Goal: Find specific fact: Find specific fact

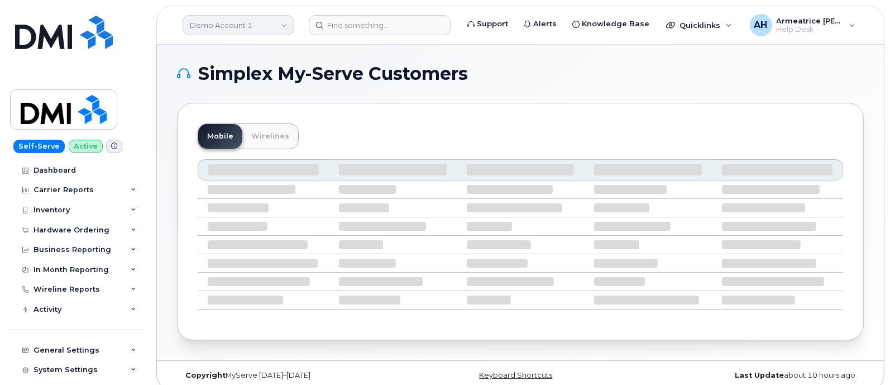
click at [241, 28] on link "Demo Account 1" at bounding box center [239, 25] width 112 height 20
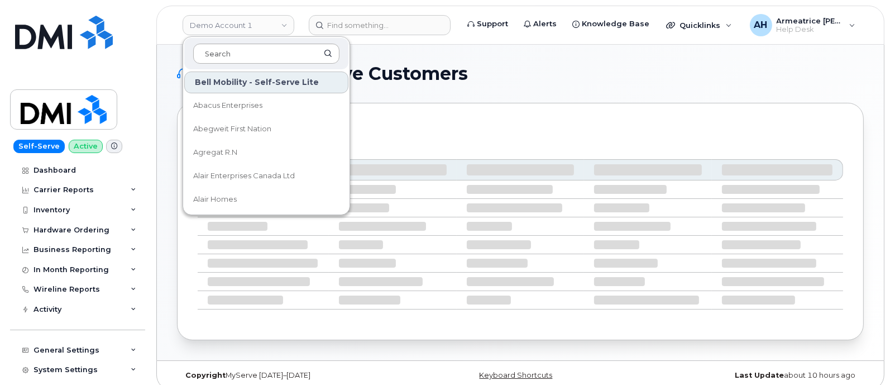
click at [240, 56] on input at bounding box center [266, 54] width 146 height 20
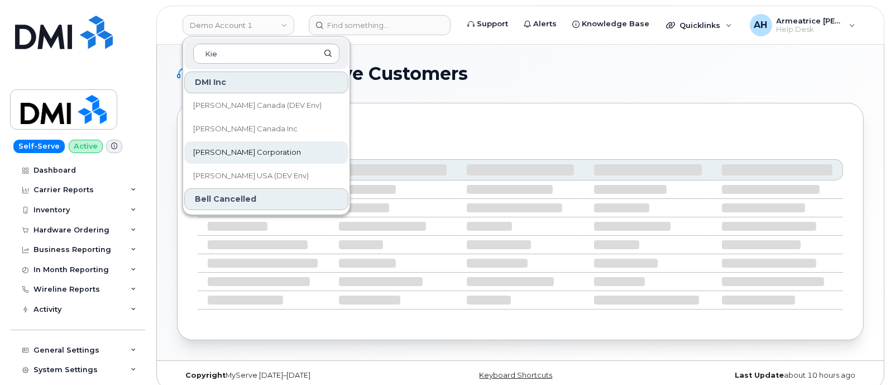
type input "Kie"
click at [257, 152] on span "[PERSON_NAME] Corporation" at bounding box center [247, 152] width 108 height 11
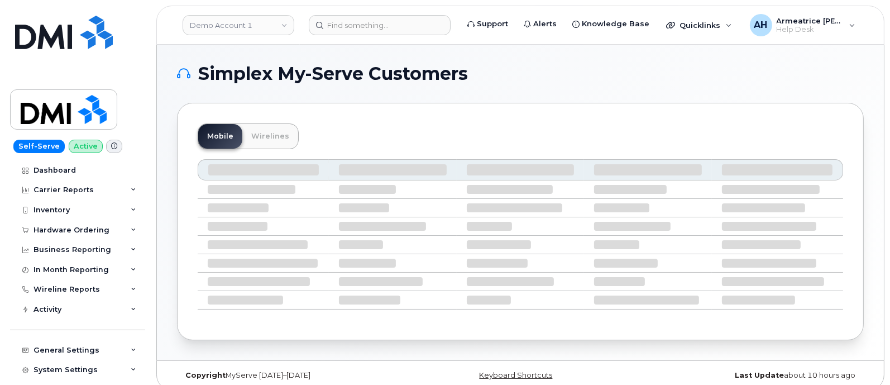
scroll to position [7, 0]
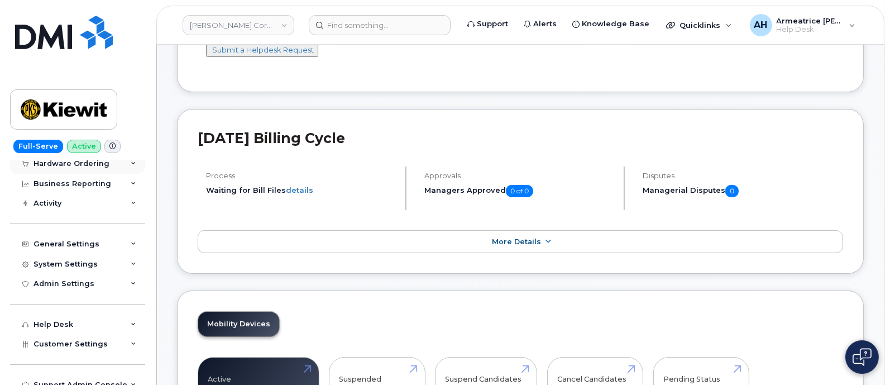
scroll to position [95, 0]
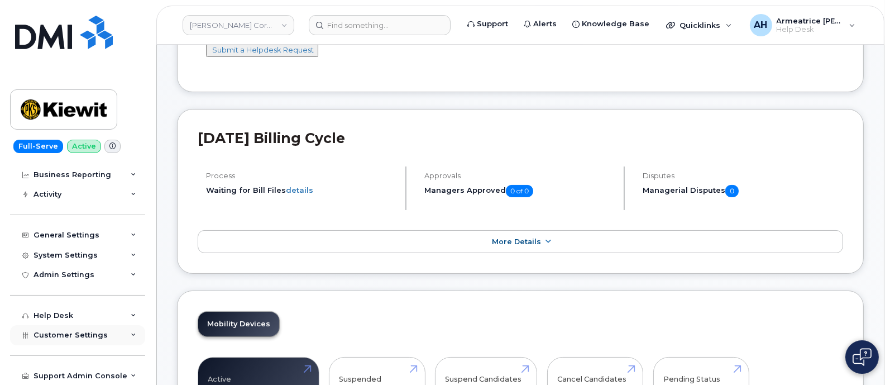
click at [106, 335] on div "Customer Settings" at bounding box center [77, 335] width 135 height 20
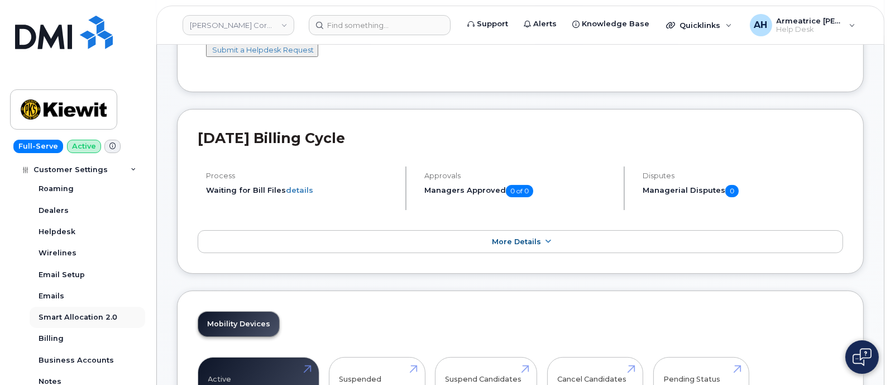
scroll to position [372, 0]
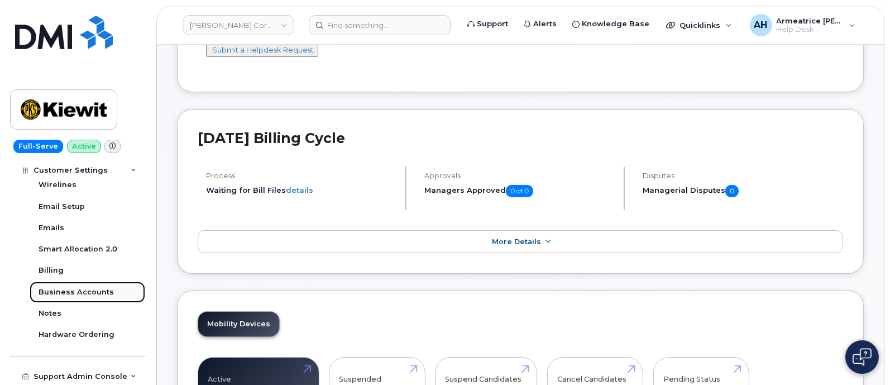
click at [89, 293] on div "Business Accounts" at bounding box center [76, 292] width 75 height 10
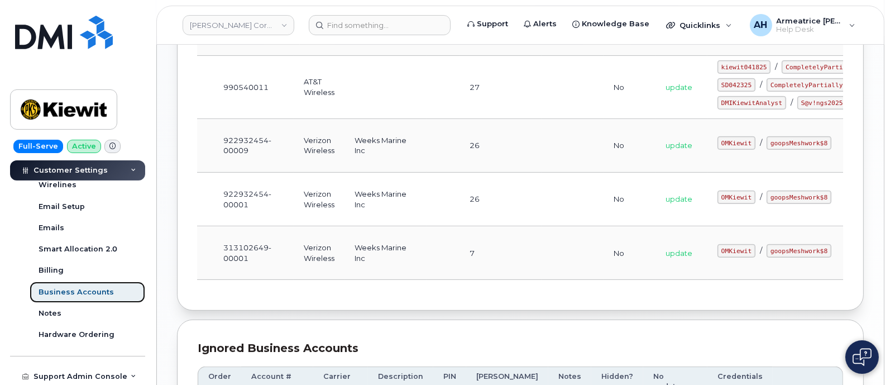
scroll to position [698, 0]
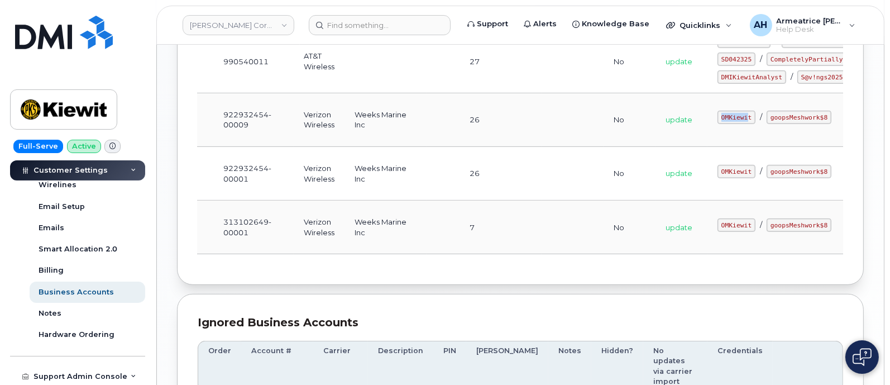
drag, startPoint x: 662, startPoint y: 171, endPoint x: 687, endPoint y: 174, distance: 24.7
click at [717, 124] on code "OMKiewit" at bounding box center [736, 117] width 38 height 13
click at [707, 147] on td "OMKiewit / goopsMeshwork$8" at bounding box center [799, 120] width 184 height 54
drag, startPoint x: 660, startPoint y: 170, endPoint x: 689, endPoint y: 171, distance: 28.5
click at [717, 124] on code "OMKiewit" at bounding box center [736, 117] width 38 height 13
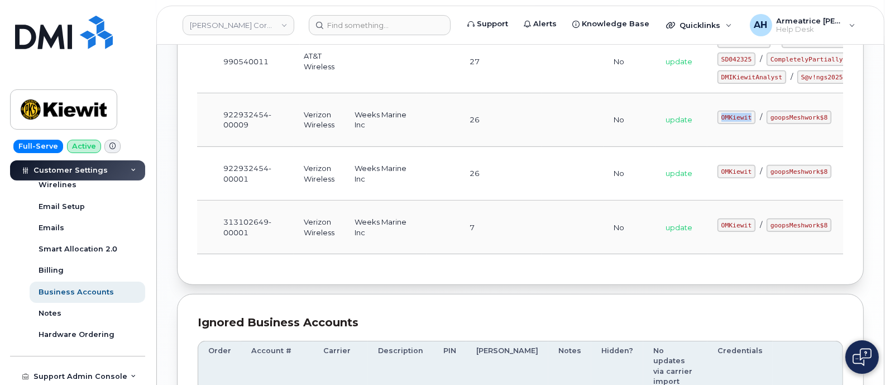
copy code "OMKiewit"
drag, startPoint x: 706, startPoint y: 172, endPoint x: 737, endPoint y: 175, distance: 30.8
click at [768, 124] on div "OMKiewit / goopsMeshwork$8" at bounding box center [799, 117] width 164 height 13
copy code "goopsMeshwork$8"
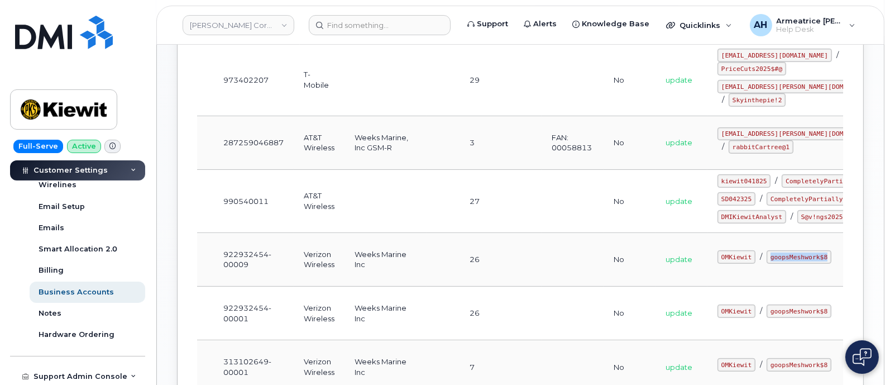
scroll to position [558, 0]
drag, startPoint x: 661, startPoint y: 195, endPoint x: 709, endPoint y: 194, distance: 48.0
click at [717, 188] on div "kiewit041825 / CompletelyPartial$1" at bounding box center [799, 181] width 164 height 13
copy code "kiewit041825"
drag, startPoint x: 659, startPoint y: 210, endPoint x: 731, endPoint y: 210, distance: 72.6
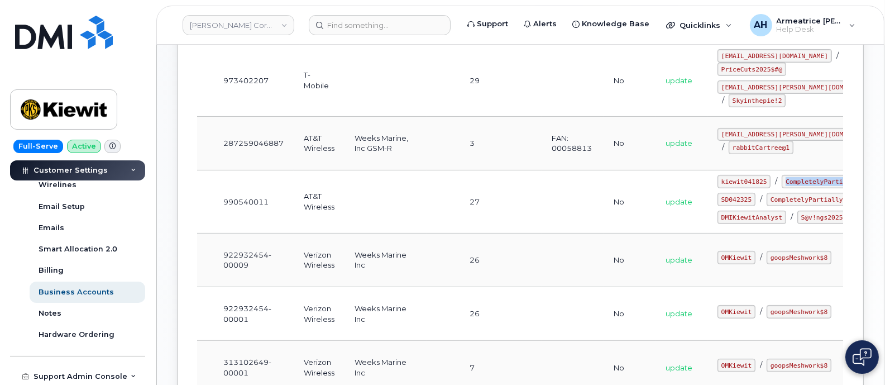
click at [781, 188] on code "CompletelyPartial$1" at bounding box center [821, 181] width 80 height 13
copy code "CompletelyPartial$1"
